Goal: Task Accomplishment & Management: Manage account settings

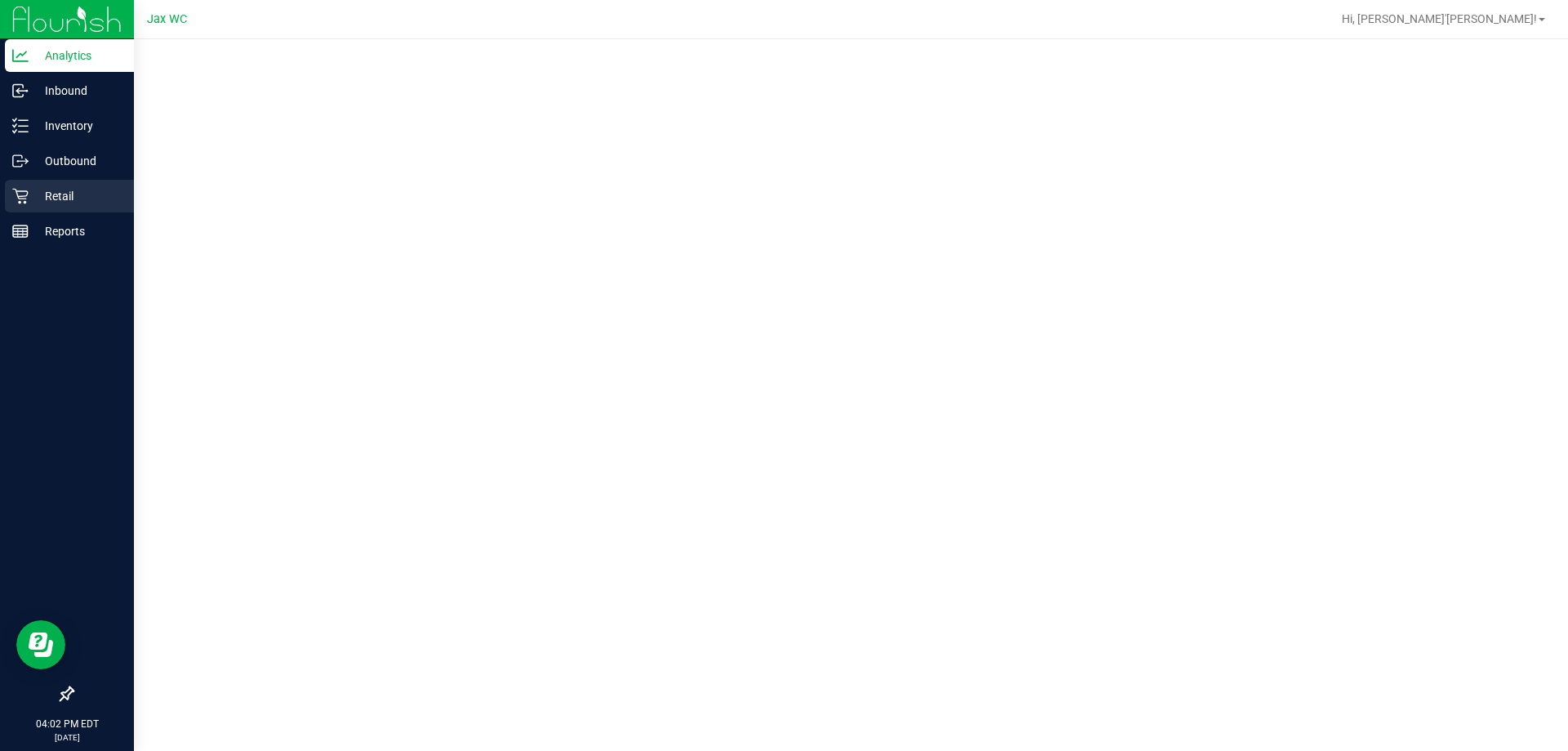
click at [61, 191] on p "Retail" at bounding box center [77, 196] width 98 height 19
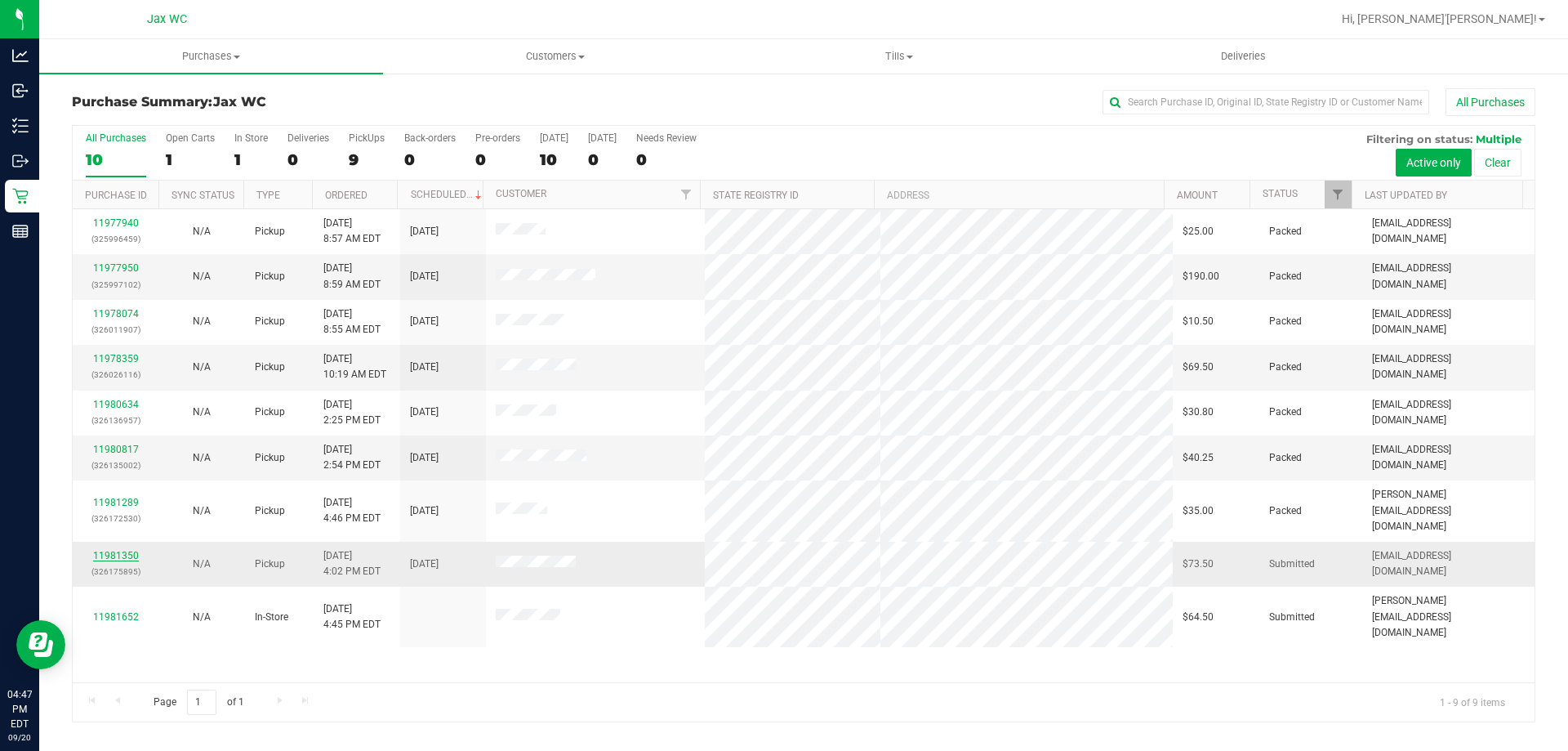
click at [118, 550] on link "11981350" at bounding box center [115, 556] width 46 height 12
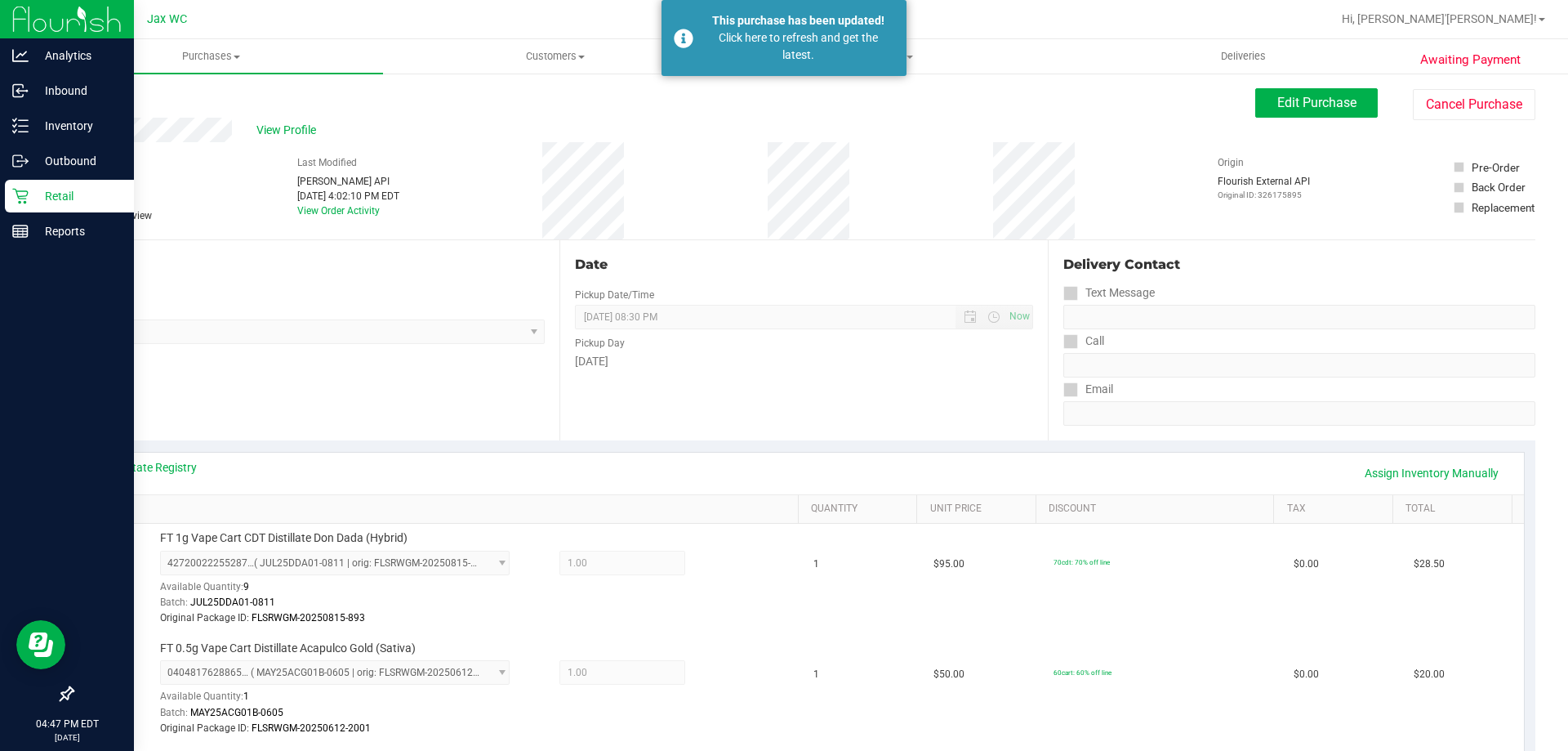
click at [19, 190] on icon at bounding box center [21, 197] width 17 height 17
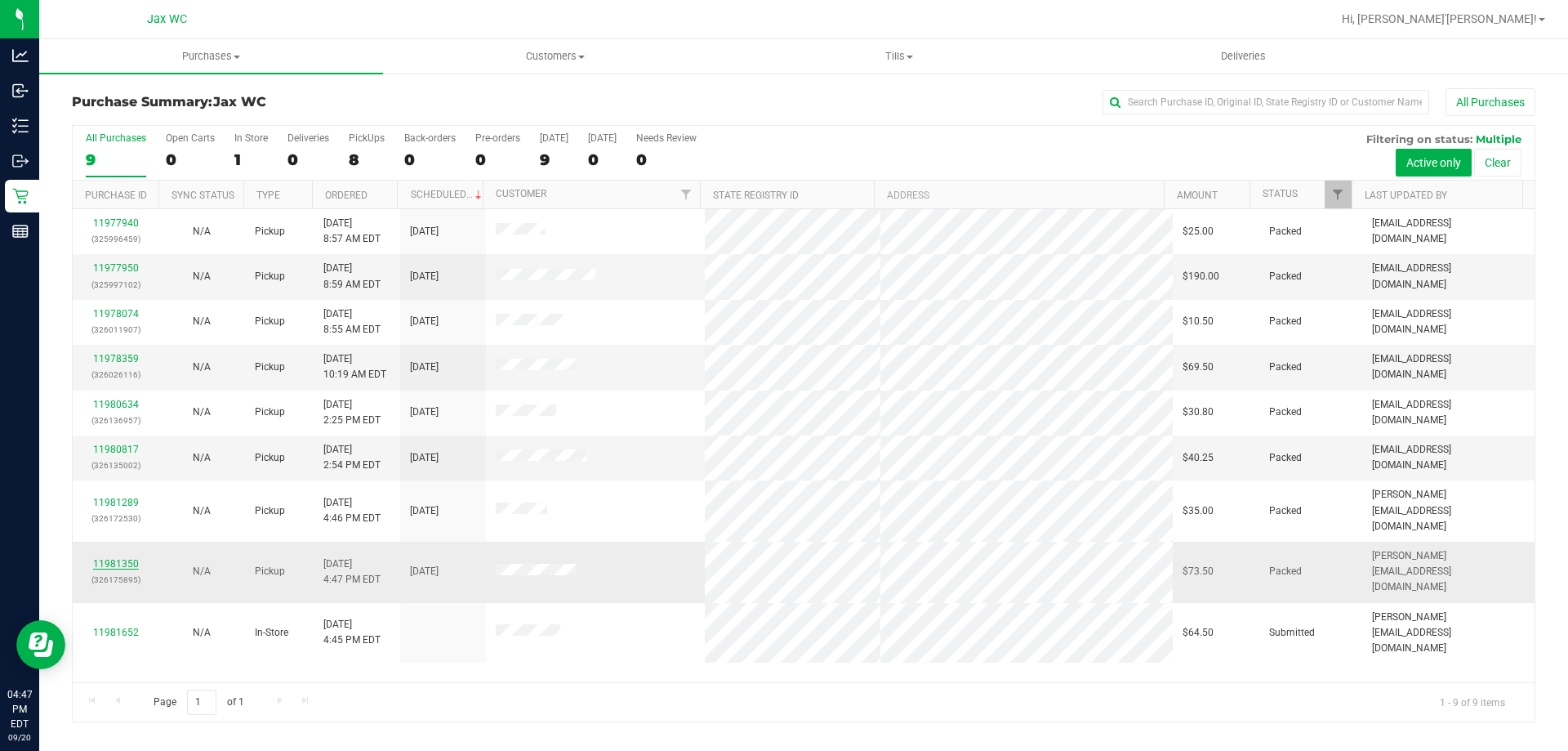
click at [130, 558] on link "11981350" at bounding box center [115, 564] width 46 height 12
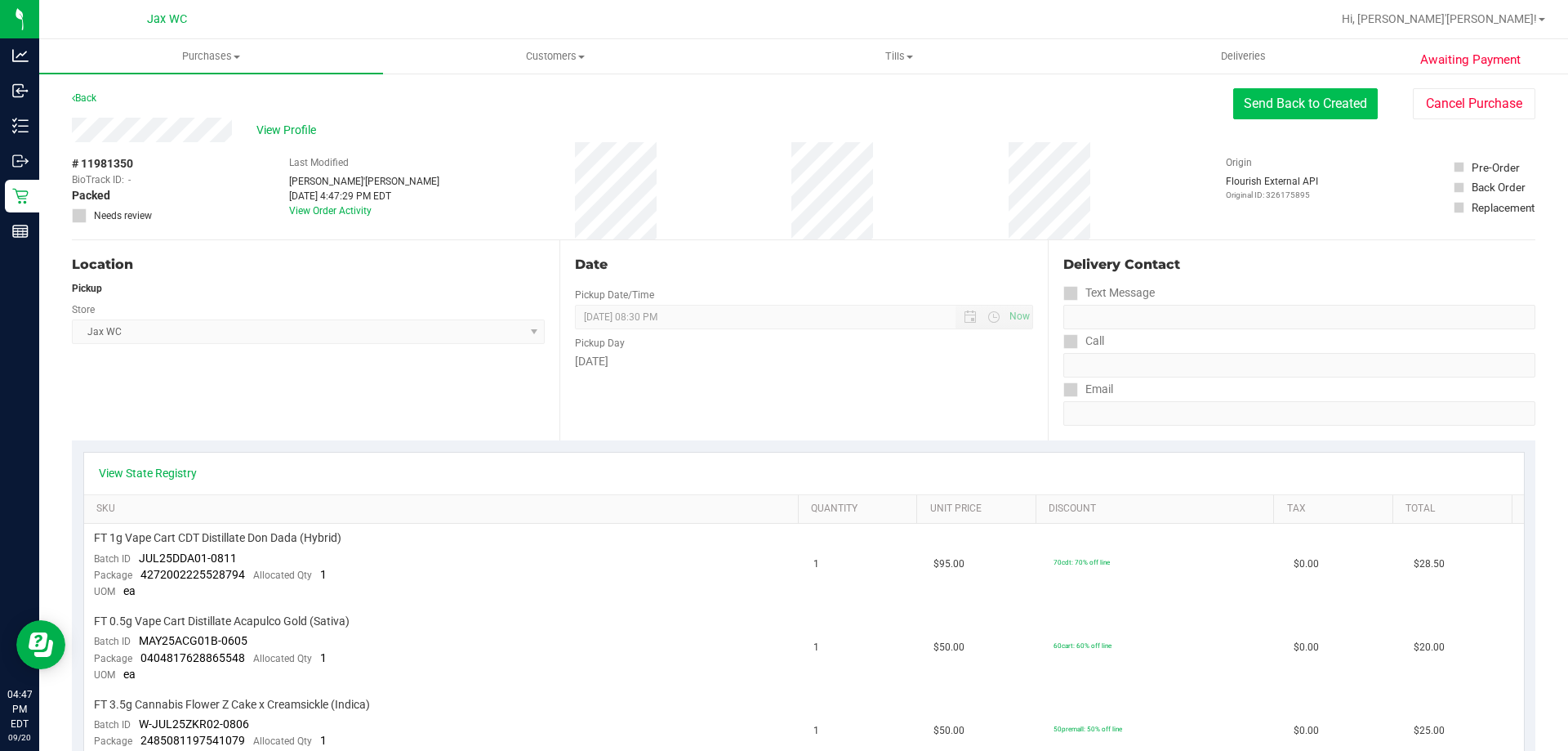
click at [1256, 96] on button "Send Back to Created" at bounding box center [1305, 103] width 145 height 31
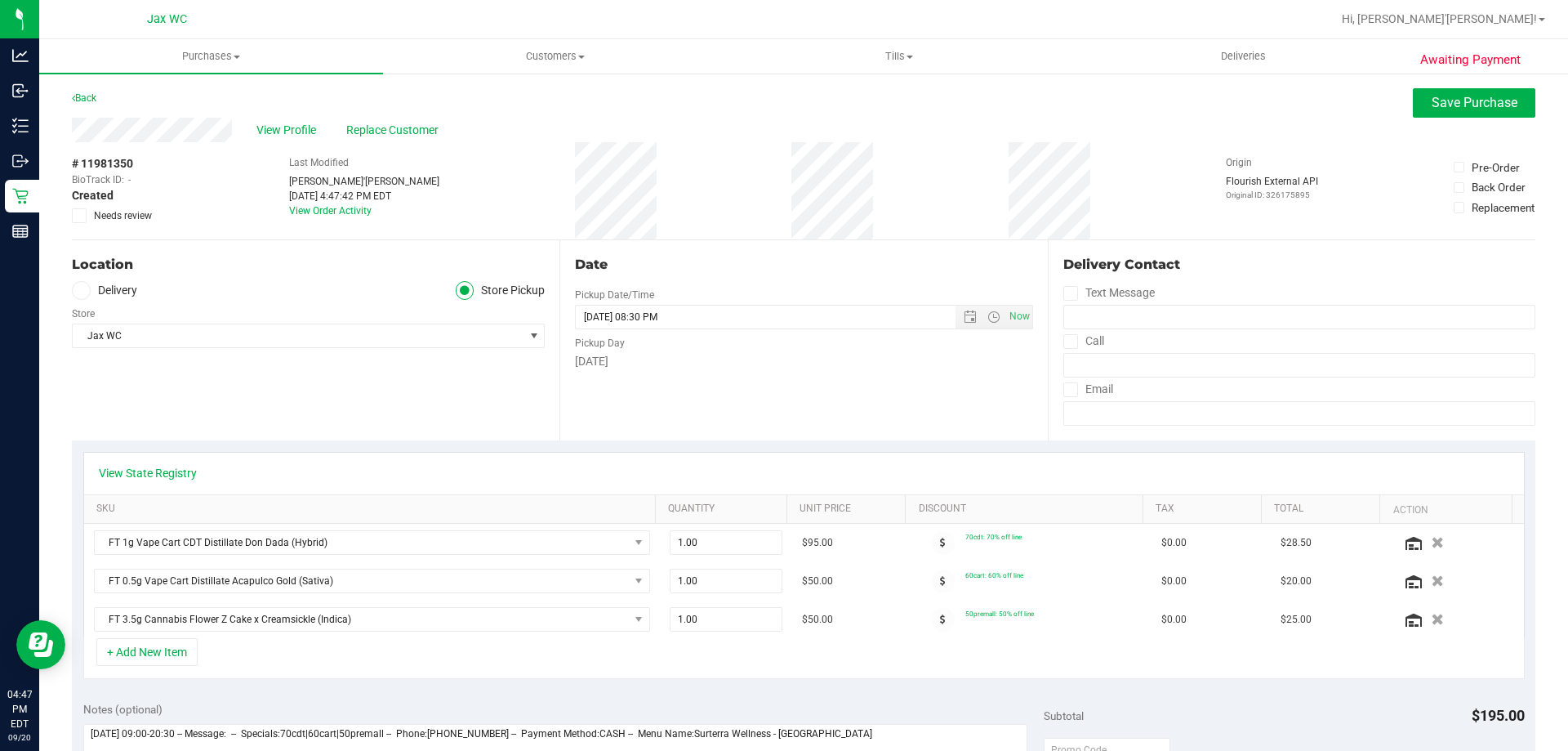
click at [74, 220] on span at bounding box center [79, 216] width 15 height 15
click at [0, 0] on input "Needs review" at bounding box center [0, 0] width 0 height 0
click at [1432, 108] on span "Save Purchase" at bounding box center [1474, 102] width 86 height 16
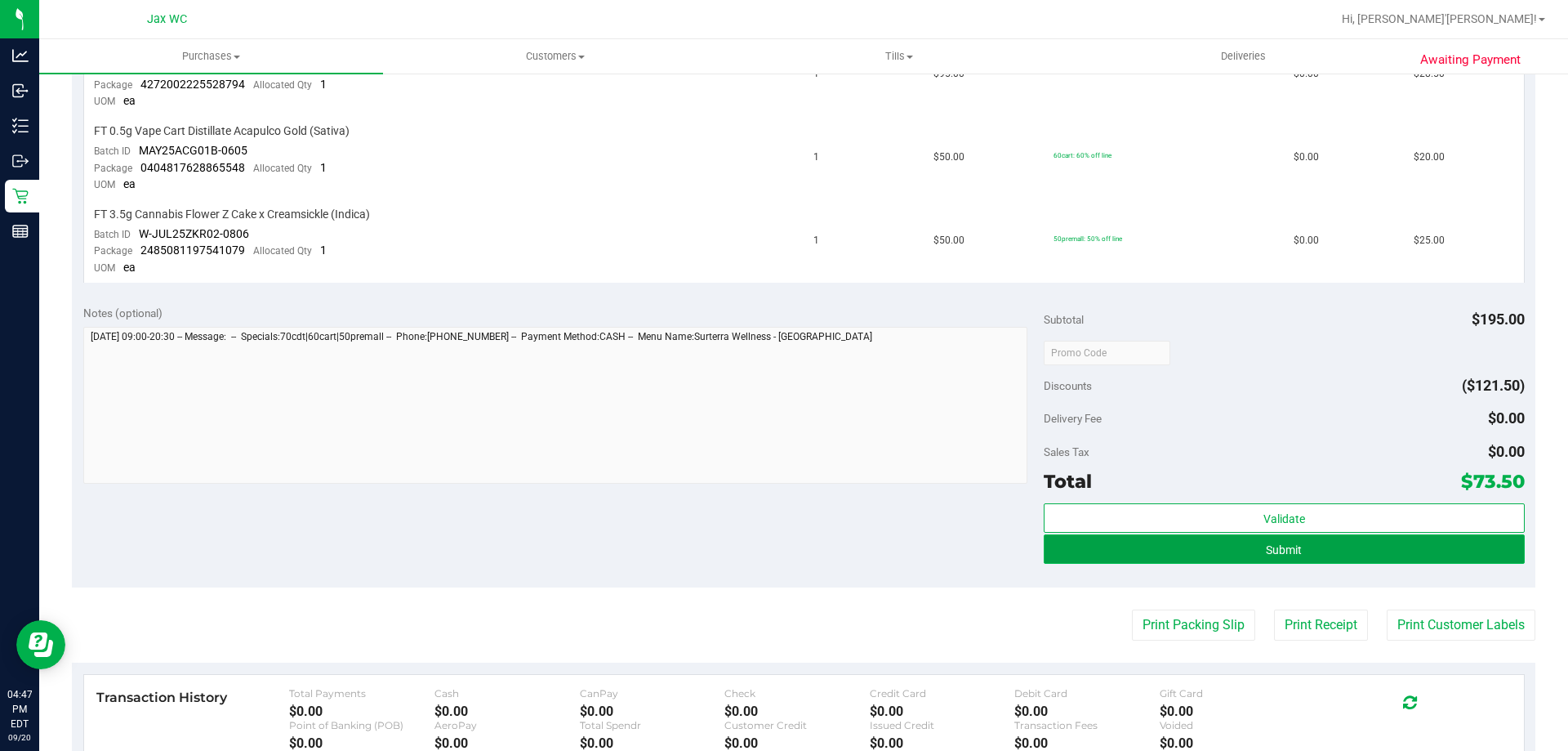
click at [1292, 548] on span "Submit" at bounding box center [1284, 550] width 36 height 13
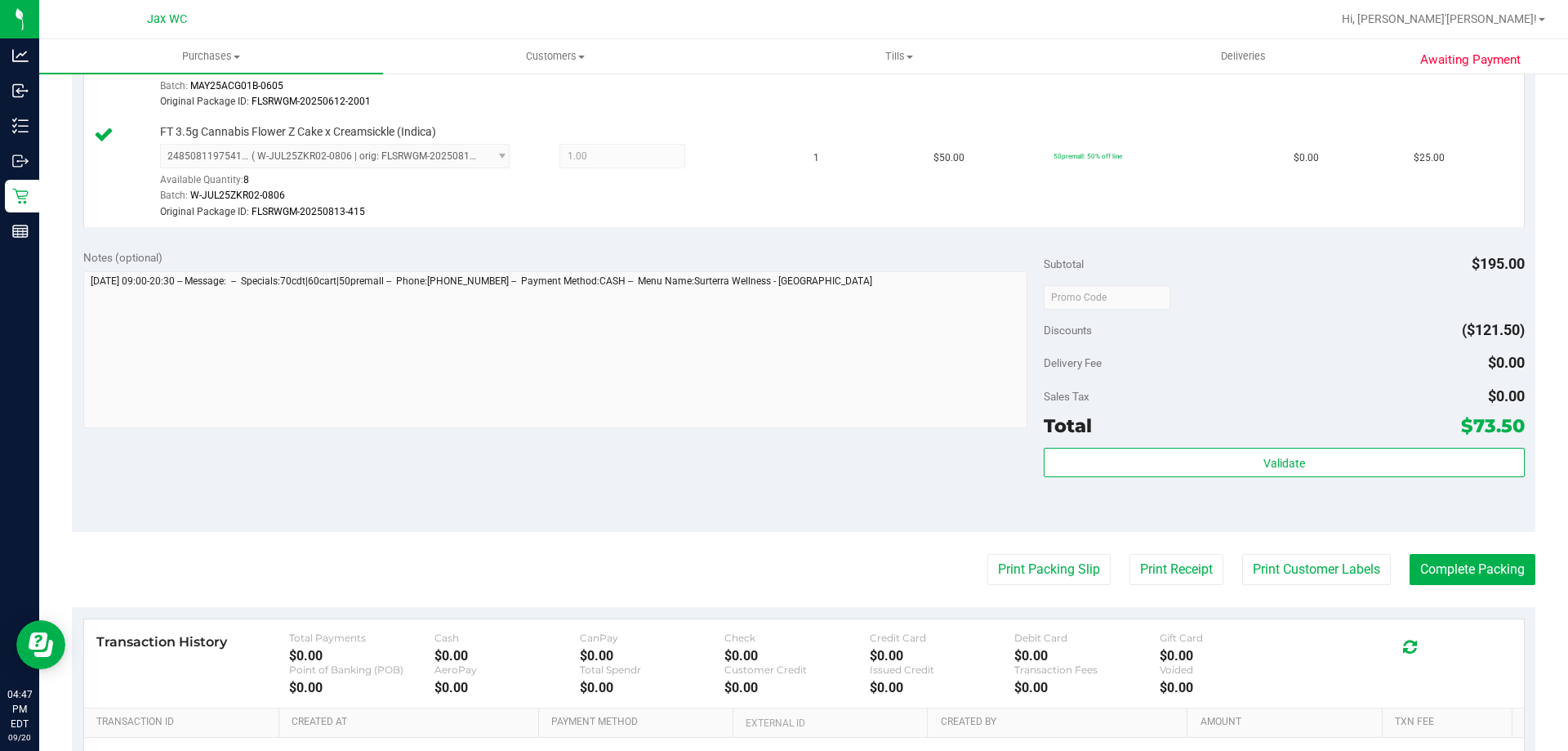
scroll to position [629, 0]
click at [1474, 579] on button "Complete Packing" at bounding box center [1473, 568] width 126 height 31
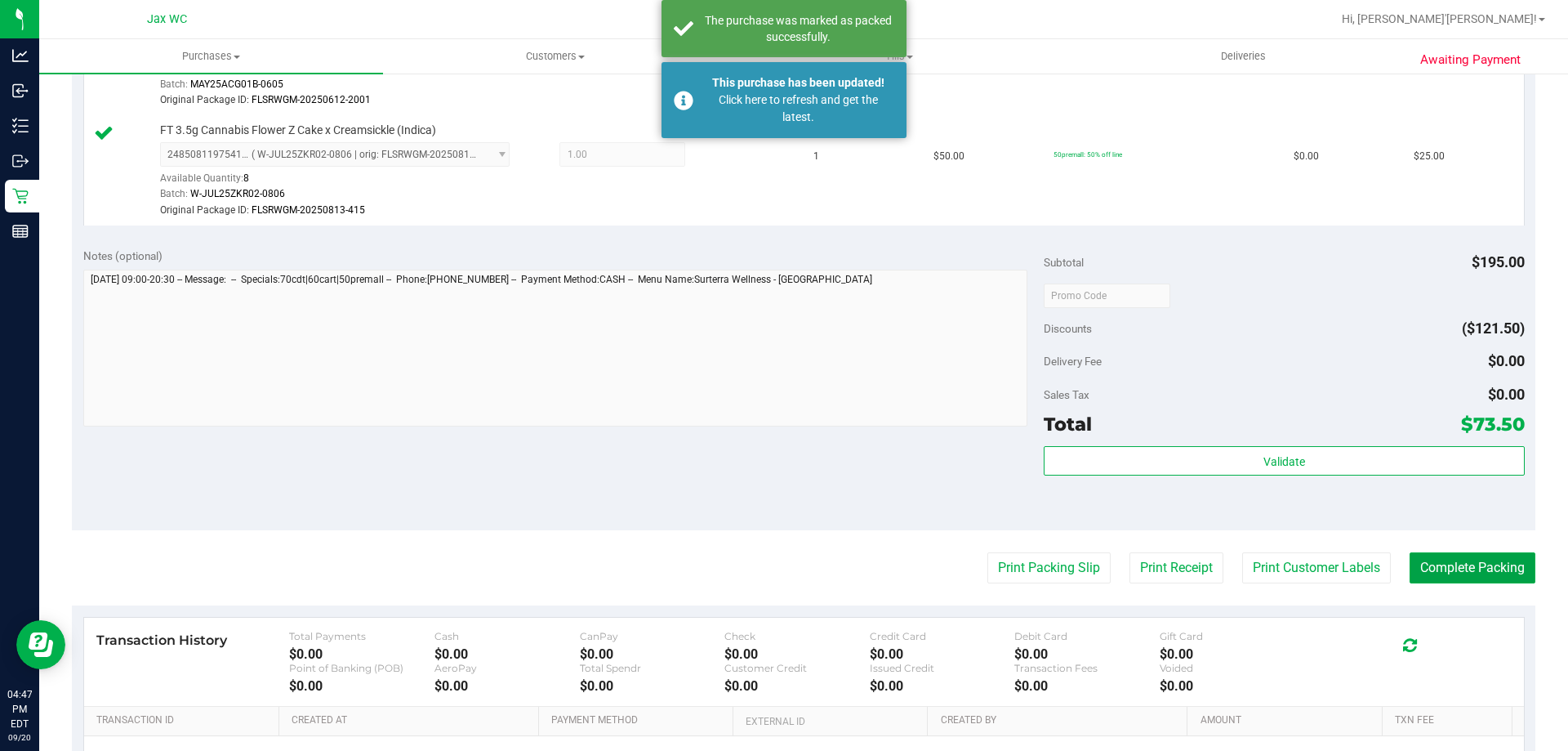
scroll to position [710, 0]
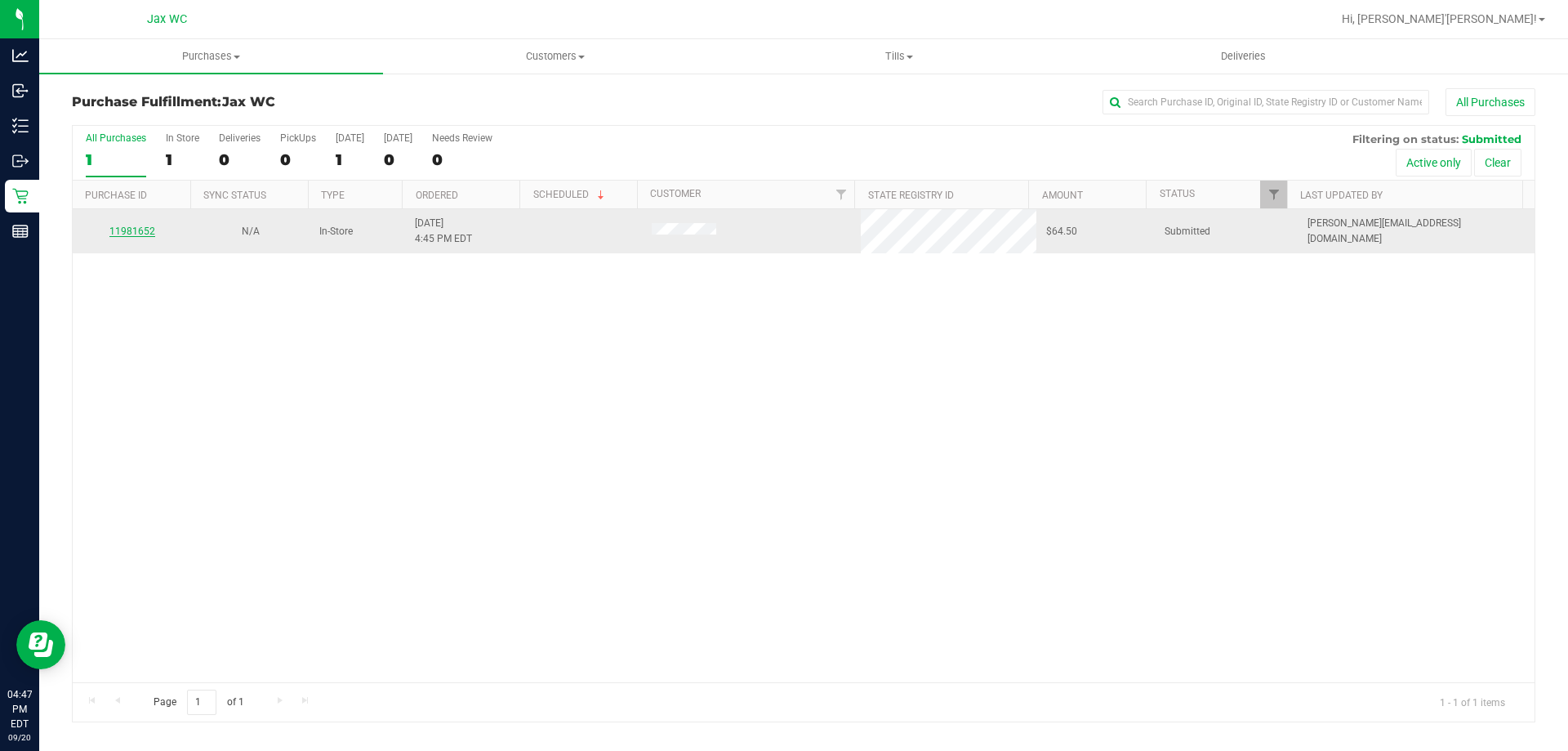
click at [146, 232] on link "11981652" at bounding box center [132, 231] width 46 height 12
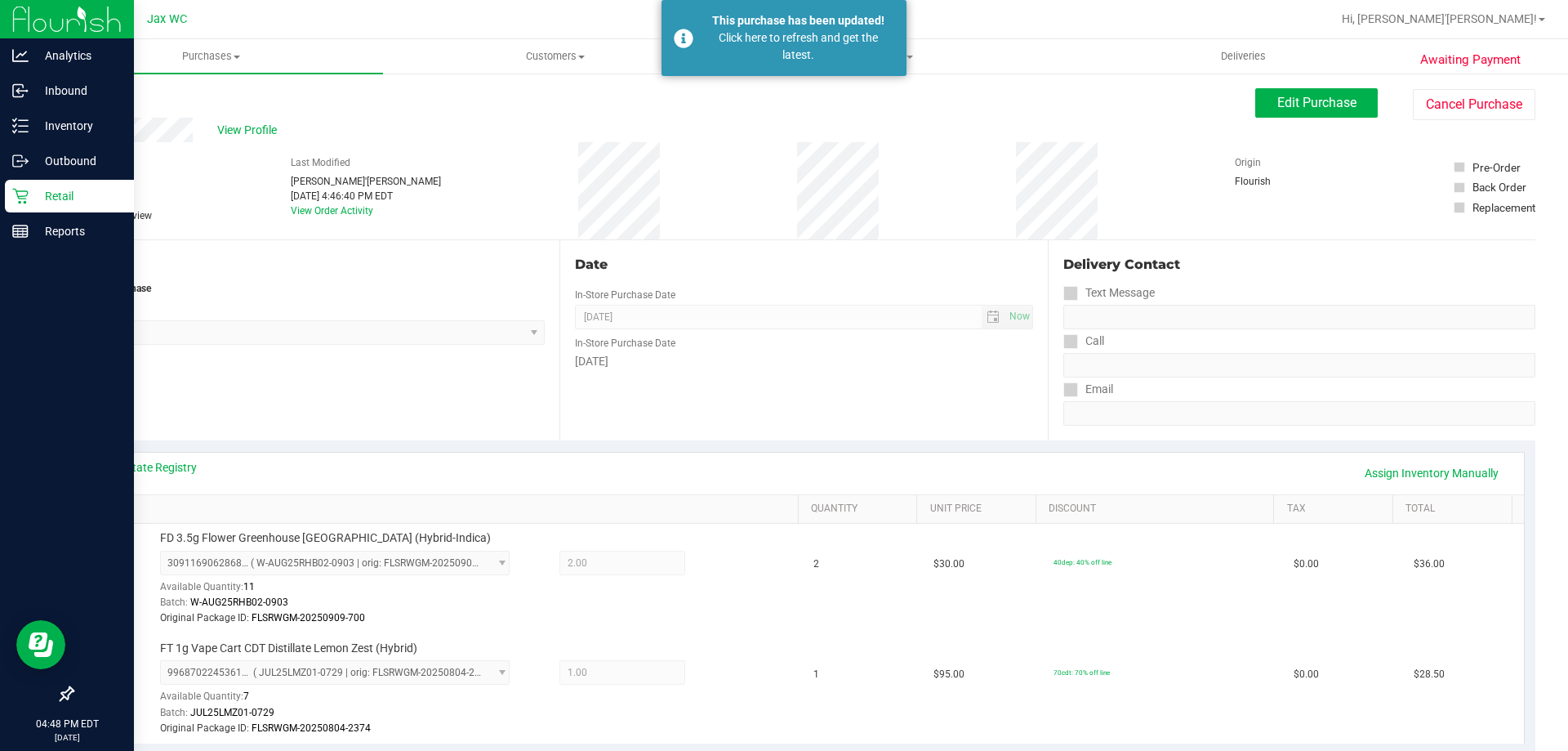
click at [32, 188] on p "Retail" at bounding box center [77, 196] width 98 height 19
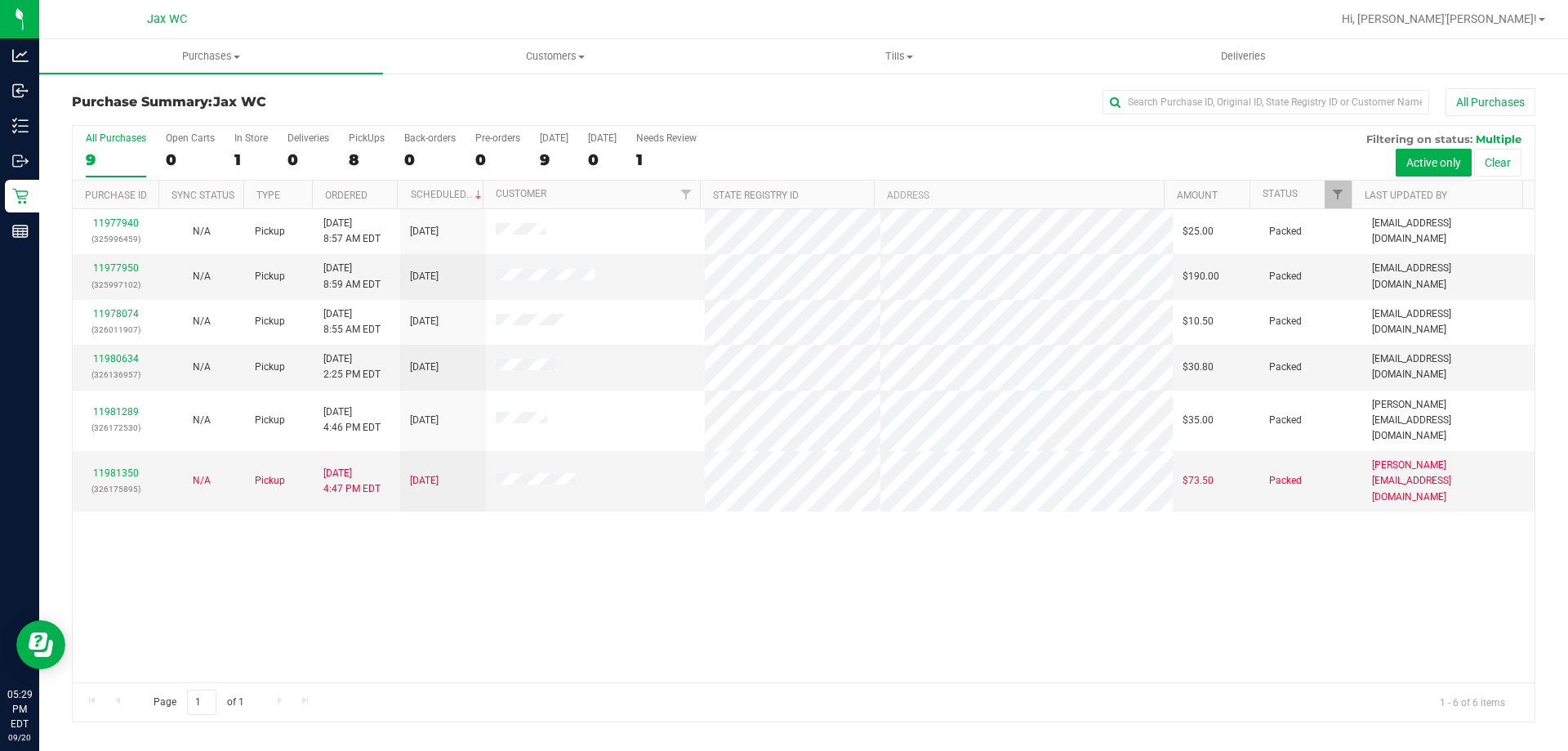
click at [427, 542] on div "11977940 (325996459) N/A Pickup 9/20/2025 8:57 AM EDT 9/20/2025 $25.00 Packed a…" at bounding box center [804, 445] width 1463 height 473
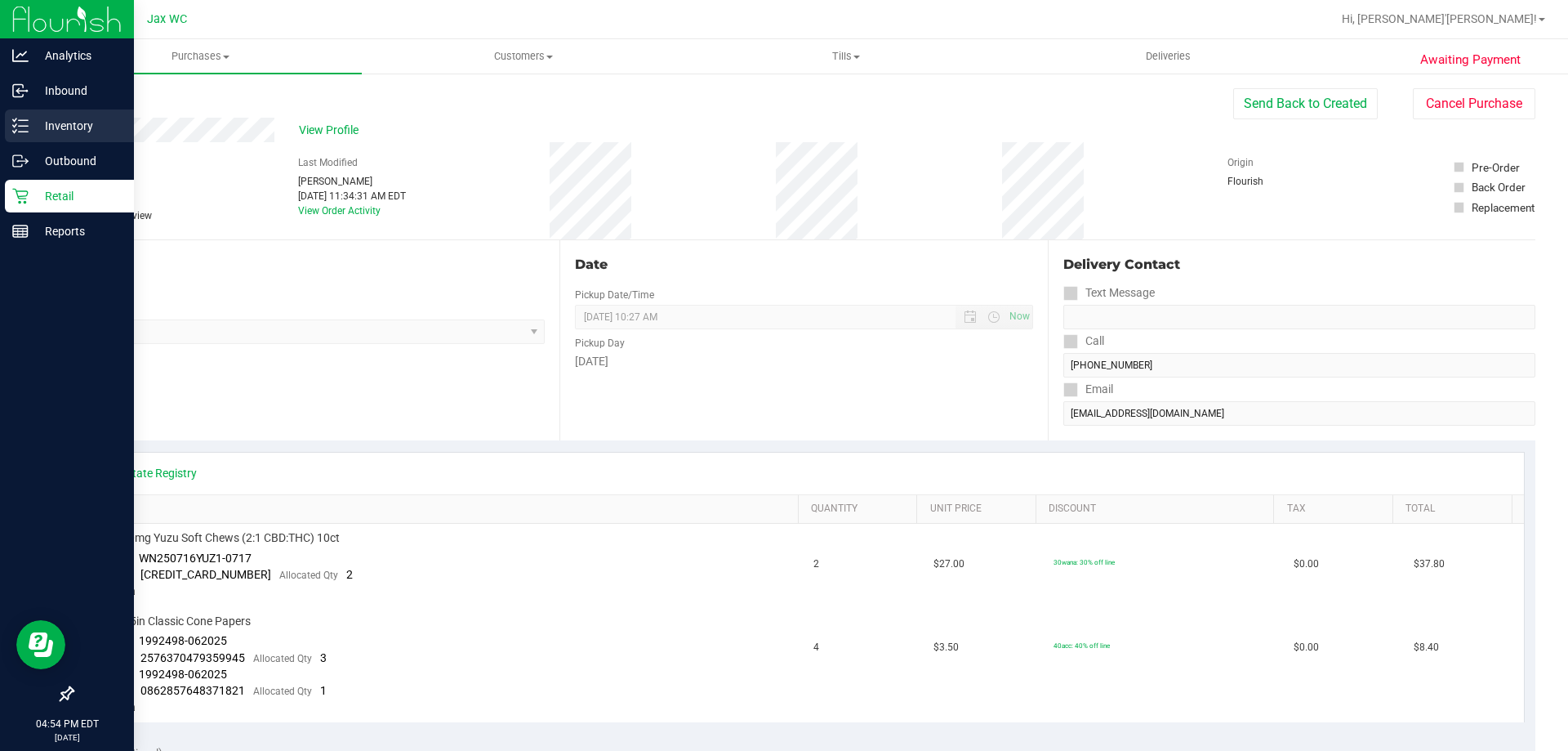
click at [35, 124] on p "Inventory" at bounding box center [77, 126] width 98 height 19
